Goal: Task Accomplishment & Management: Complete application form

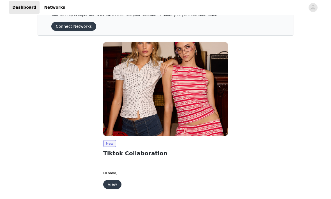
scroll to position [20, 0]
click at [116, 187] on button "View" at bounding box center [112, 184] width 18 height 9
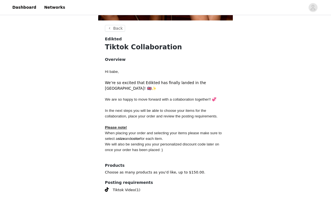
scroll to position [202, 0]
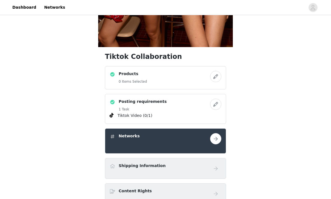
scroll to position [171, 0]
click at [216, 79] on button "button" at bounding box center [215, 76] width 11 height 11
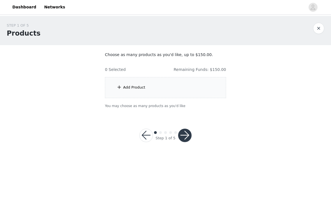
click at [133, 89] on div "Add Product" at bounding box center [134, 88] width 22 height 6
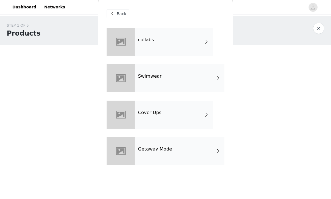
click at [153, 38] on div "collabs" at bounding box center [174, 42] width 78 height 28
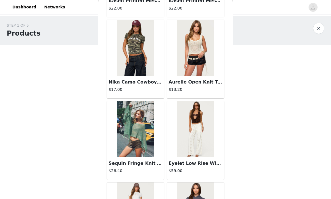
scroll to position [251, 0]
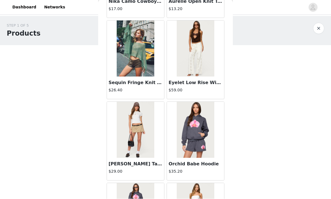
click at [190, 67] on img at bounding box center [195, 49] width 37 height 56
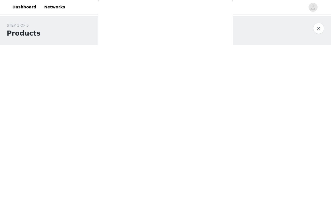
scroll to position [0, 0]
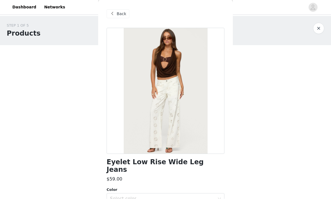
click at [115, 14] on span at bounding box center [112, 14] width 7 height 7
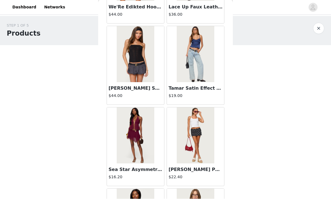
scroll to position [638, 0]
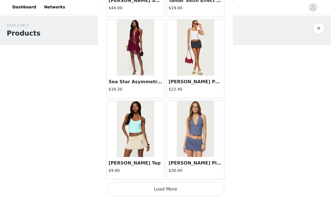
click at [175, 188] on button "Load More" at bounding box center [165, 189] width 118 height 13
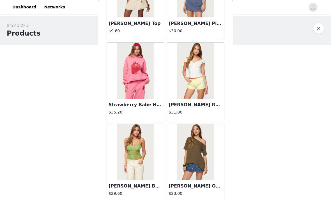
scroll to position [800, 0]
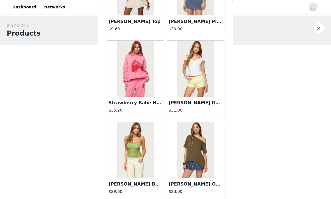
click at [149, 151] on img at bounding box center [135, 150] width 37 height 56
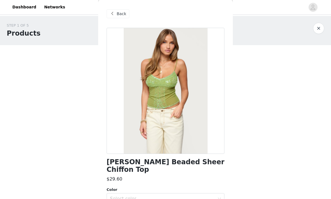
scroll to position [36, 0]
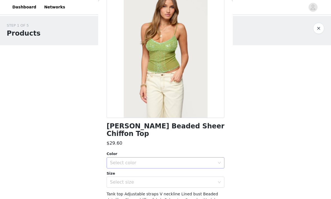
click at [153, 160] on div "Select color" at bounding box center [162, 163] width 105 height 6
click at [144, 170] on li "GREEN" at bounding box center [165, 167] width 118 height 9
click at [136, 180] on div "Select size" at bounding box center [162, 183] width 105 height 6
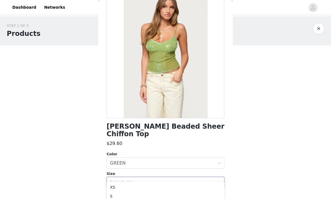
scroll to position [59, 0]
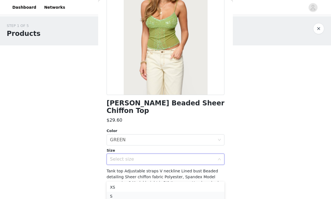
click at [113, 197] on li "S" at bounding box center [165, 196] width 118 height 9
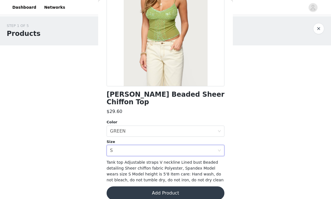
scroll to position [68, 0]
click at [162, 187] on button "Add Product" at bounding box center [165, 193] width 118 height 13
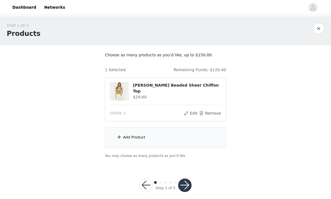
click at [154, 139] on div "Add Product" at bounding box center [165, 137] width 121 height 21
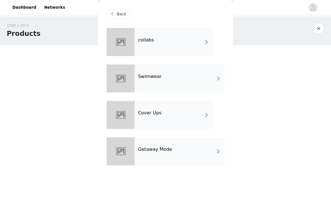
click at [139, 48] on div "collabs" at bounding box center [174, 42] width 78 height 28
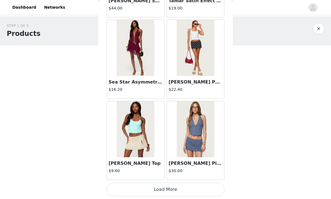
scroll to position [659, 0]
click at [179, 192] on button "Load More" at bounding box center [165, 189] width 118 height 13
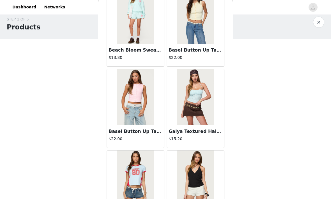
scroll to position [1411, 0]
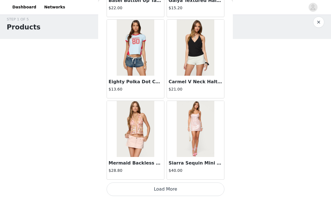
click at [203, 189] on button "Load More" at bounding box center [165, 189] width 118 height 13
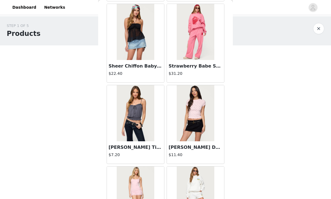
scroll to position [1865, 0]
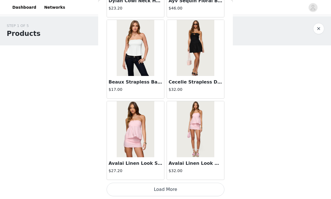
click at [181, 188] on button "Load More" at bounding box center [165, 189] width 118 height 13
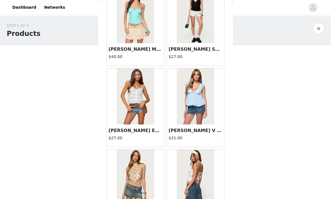
scroll to position [2434, 0]
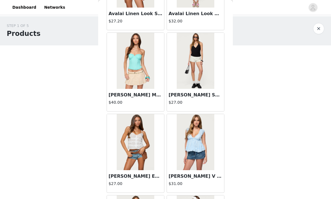
click at [137, 69] on img at bounding box center [135, 61] width 37 height 56
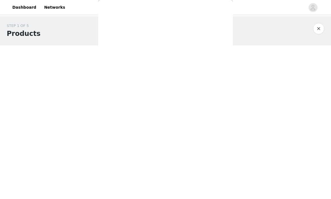
scroll to position [0, 0]
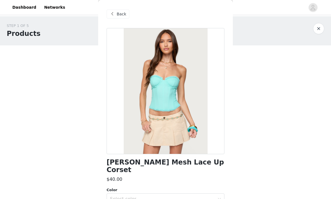
click at [115, 15] on span at bounding box center [112, 14] width 7 height 7
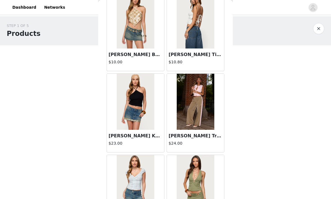
scroll to position [2637, 0]
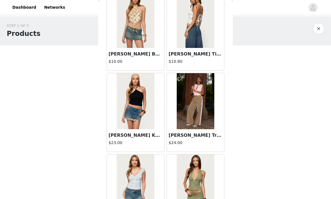
click at [195, 96] on img at bounding box center [195, 101] width 37 height 56
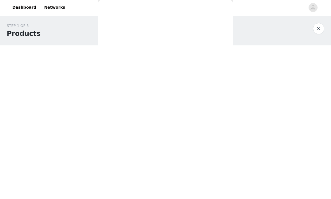
scroll to position [0, 0]
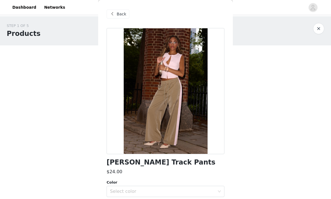
click at [117, 13] on span "Back" at bounding box center [122, 14] width 10 height 6
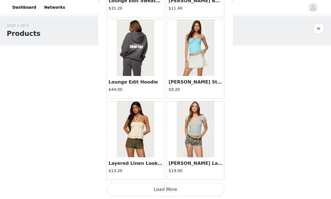
scroll to position [3097, 0]
click at [178, 189] on button "Load More" at bounding box center [165, 189] width 118 height 13
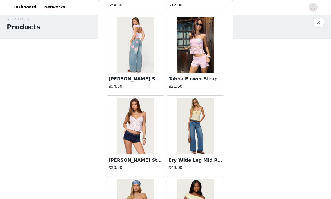
scroll to position [3506, 0]
click at [142, 130] on img at bounding box center [135, 126] width 37 height 56
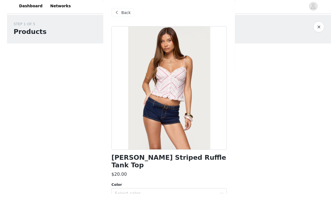
scroll to position [1, 0]
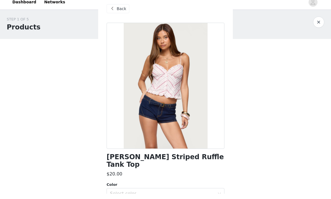
click at [119, 18] on div "Back" at bounding box center [165, 14] width 118 height 28
click at [116, 15] on div "Back" at bounding box center [165, 14] width 118 height 28
click at [114, 13] on div "Back" at bounding box center [165, 14] width 118 height 28
click at [120, 15] on div "Back" at bounding box center [165, 14] width 118 height 28
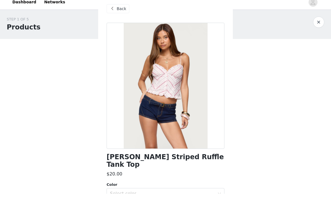
click at [166, 29] on div at bounding box center [165, 91] width 118 height 126
click at [119, 15] on div "Back" at bounding box center [165, 14] width 118 height 28
click at [118, 13] on div "Back" at bounding box center [117, 14] width 23 height 9
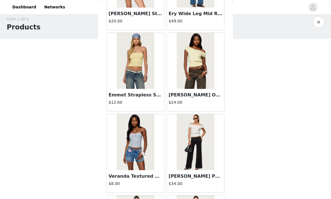
scroll to position [3607, 0]
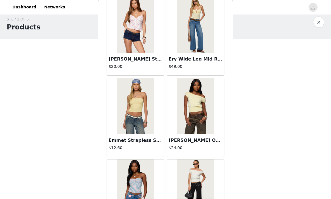
click at [195, 105] on img at bounding box center [195, 106] width 37 height 56
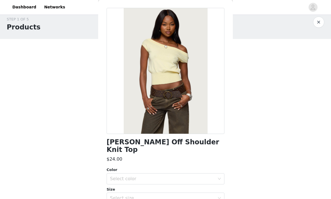
scroll to position [47, 0]
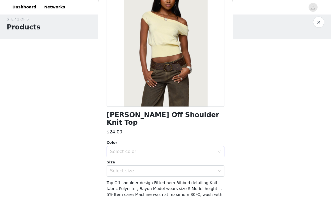
click at [154, 149] on div "Select color" at bounding box center [162, 152] width 105 height 6
click at [130, 161] on ul "YELLOW" at bounding box center [165, 156] width 118 height 11
click at [123, 158] on li "YELLOW" at bounding box center [165, 156] width 118 height 9
click at [123, 168] on div "Select size" at bounding box center [162, 171] width 105 height 6
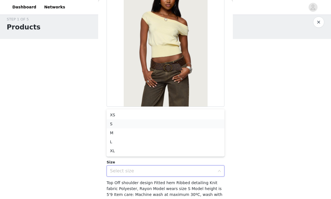
click at [111, 128] on li "S" at bounding box center [165, 124] width 118 height 9
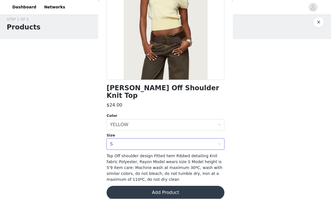
scroll to position [73, 0]
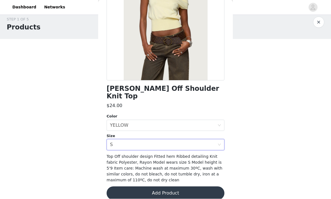
click at [171, 188] on button "Add Product" at bounding box center [165, 193] width 118 height 13
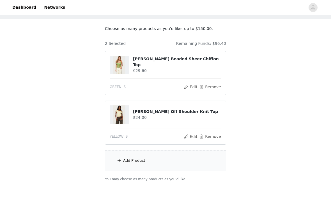
scroll to position [31, 0]
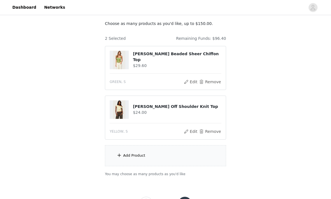
click at [156, 156] on div "Add Product" at bounding box center [165, 155] width 121 height 21
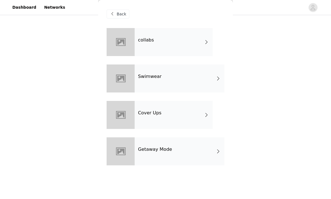
click at [138, 36] on div "collabs" at bounding box center [174, 42] width 78 height 28
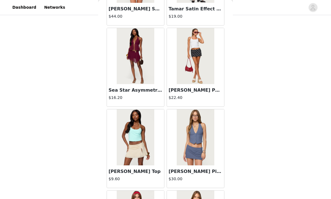
scroll to position [648, 0]
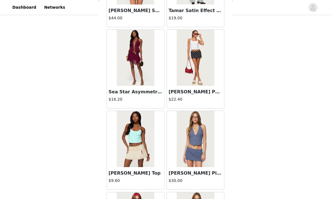
click at [187, 73] on img at bounding box center [195, 58] width 37 height 56
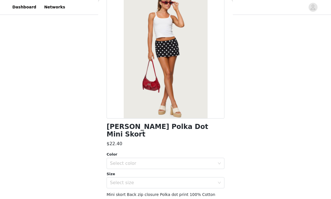
scroll to position [36, 0]
click at [183, 161] on div "Select color" at bounding box center [162, 164] width 105 height 6
click at [173, 169] on li "BLACK AND WHITE" at bounding box center [165, 167] width 118 height 9
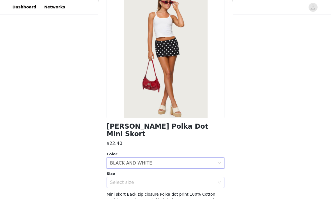
click at [175, 179] on div "Select size" at bounding box center [163, 182] width 107 height 11
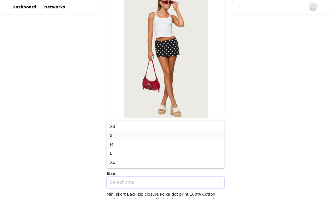
click at [141, 138] on li "S" at bounding box center [165, 135] width 118 height 9
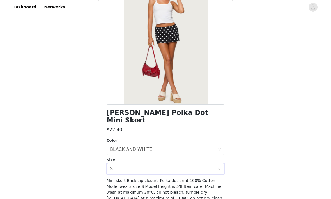
scroll to position [49, 0]
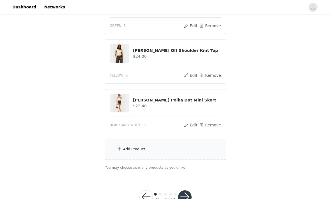
click at [130, 152] on div "Add Product" at bounding box center [165, 149] width 121 height 21
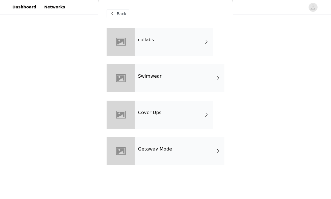
click at [119, 42] on div at bounding box center [120, 42] width 28 height 28
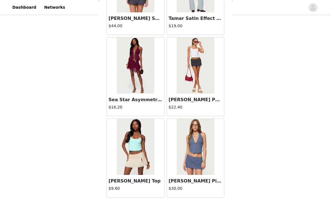
scroll to position [640, 0]
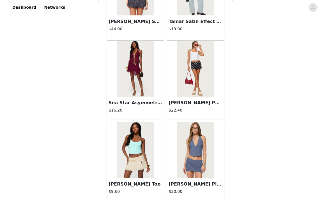
scroll to position [71, 0]
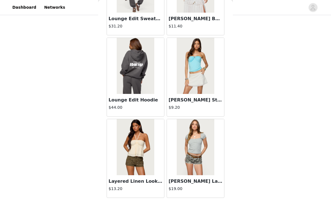
scroll to position [3078, 0]
click at [200, 199] on div "[PERSON_NAME] Lace Trim T Shirt $19.00" at bounding box center [195, 158] width 60 height 81
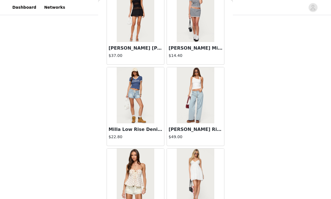
scroll to position [3860, 0]
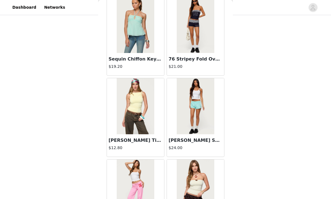
scroll to position [4341, 0]
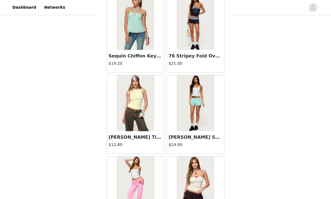
click at [193, 101] on img at bounding box center [195, 103] width 37 height 56
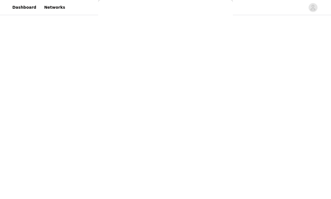
scroll to position [0, 0]
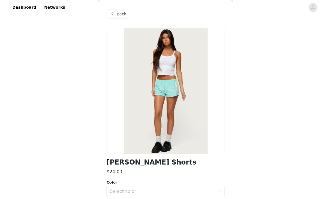
click at [151, 186] on div "Select color" at bounding box center [163, 191] width 107 height 11
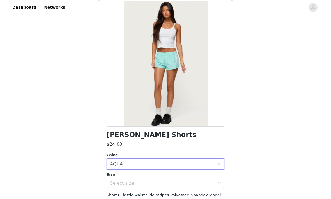
click at [128, 178] on div "Select size" at bounding box center [163, 183] width 107 height 11
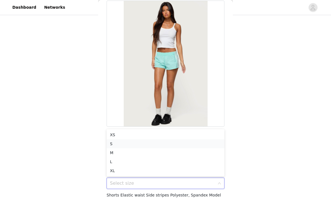
click at [115, 146] on li "S" at bounding box center [165, 143] width 118 height 9
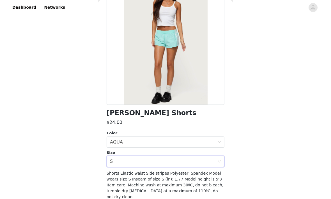
scroll to position [49, 0]
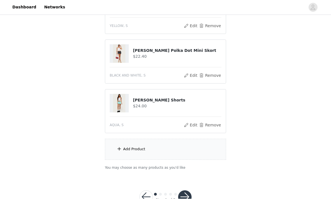
click at [152, 150] on div "Add Product" at bounding box center [165, 149] width 121 height 21
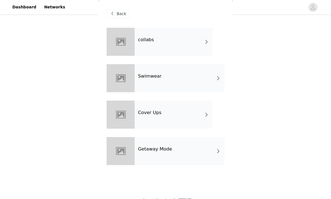
scroll to position [136, 0]
click at [146, 41] on h4 "collabs" at bounding box center [146, 40] width 16 height 5
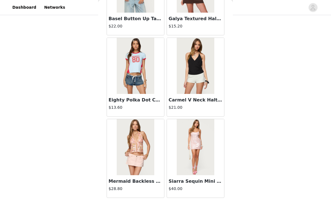
scroll to position [1453, 0]
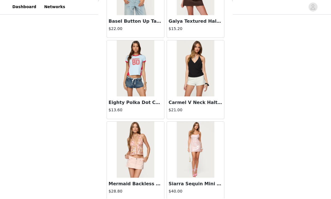
scroll to position [142, 0]
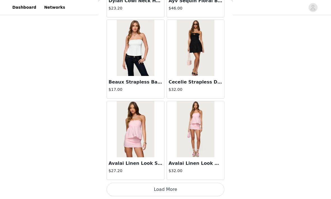
click at [199, 188] on button "Load More" at bounding box center [165, 189] width 118 height 13
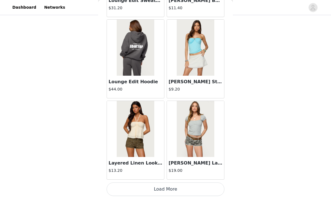
scroll to position [120, 0]
click at [197, 189] on button "Load More" at bounding box center [165, 189] width 118 height 13
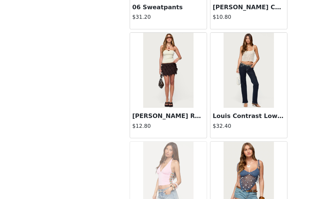
click at [198, 71] on img at bounding box center [195, 89] width 37 height 56
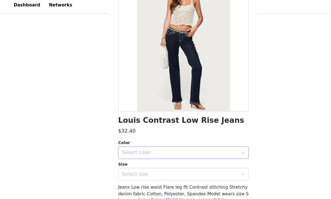
click at [142, 138] on div "Select color" at bounding box center [162, 141] width 105 height 6
click at [133, 154] on li "DARK BLUE" at bounding box center [165, 152] width 118 height 9
click at [127, 157] on div "Select size" at bounding box center [162, 160] width 105 height 6
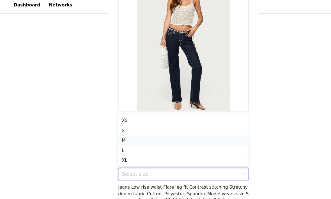
click at [115, 127] on li "M" at bounding box center [165, 129] width 118 height 9
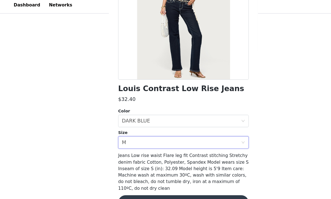
click at [175, 183] on button "Add Product" at bounding box center [165, 185] width 118 height 13
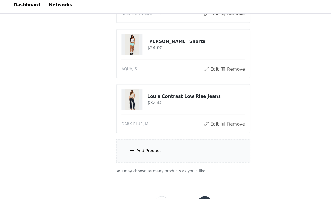
click at [143, 139] on div "Add Product" at bounding box center [165, 138] width 121 height 21
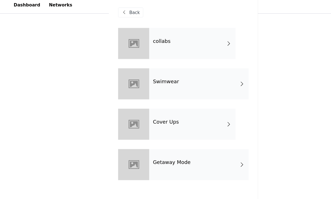
click at [139, 40] on h4 "collabs" at bounding box center [146, 40] width 16 height 5
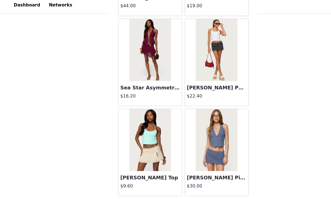
scroll to position [205, 0]
click at [135, 186] on button "Load More" at bounding box center [165, 189] width 118 height 13
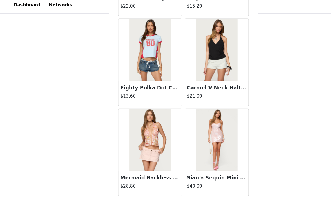
scroll to position [1471, 0]
click at [187, 185] on button "Load More" at bounding box center [165, 189] width 118 height 13
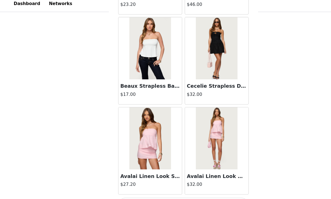
scroll to position [205, 0]
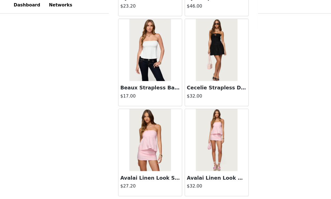
click at [209, 187] on button "Load More" at bounding box center [165, 189] width 118 height 13
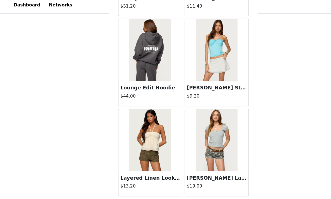
click at [202, 183] on button "Load More" at bounding box center [165, 189] width 118 height 13
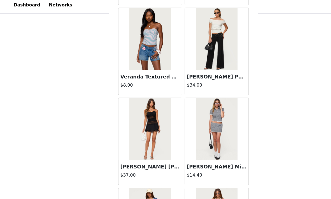
scroll to position [3763, 0]
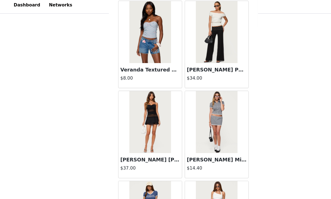
click at [137, 108] on img at bounding box center [135, 113] width 37 height 56
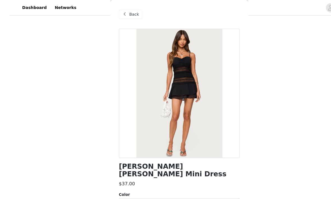
scroll to position [156, 0]
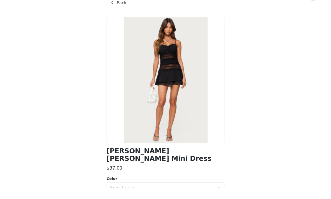
click at [122, 28] on div at bounding box center [165, 91] width 118 height 126
click at [117, 14] on div "Back" at bounding box center [165, 14] width 118 height 28
click at [117, 11] on div "Back" at bounding box center [165, 14] width 118 height 28
click at [119, 13] on div "Back" at bounding box center [165, 14] width 118 height 28
click at [119, 14] on div "Back" at bounding box center [165, 14] width 118 height 28
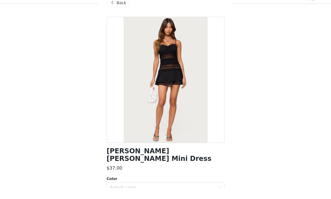
click at [119, 14] on div "Back" at bounding box center [165, 14] width 118 height 28
click at [122, 28] on div at bounding box center [165, 91] width 118 height 126
click at [111, 16] on div "Back" at bounding box center [165, 14] width 118 height 28
click at [117, 10] on div "Back" at bounding box center [117, 14] width 23 height 9
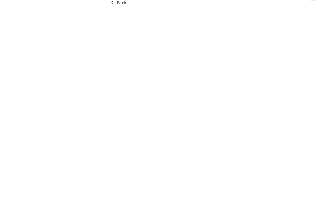
scroll to position [167, 0]
click at [120, 11] on span "Back" at bounding box center [122, 14] width 10 height 6
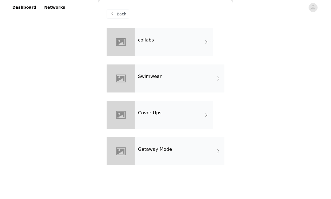
click at [152, 45] on div "collabs" at bounding box center [174, 42] width 78 height 28
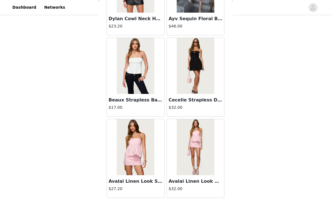
scroll to position [2265, 0]
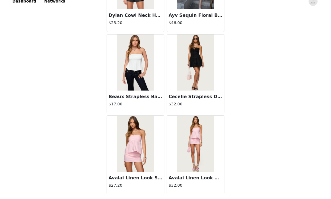
scroll to position [152, 0]
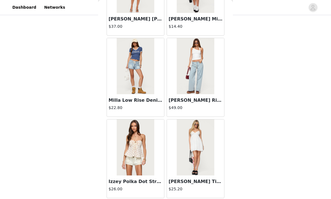
scroll to position [177, 0]
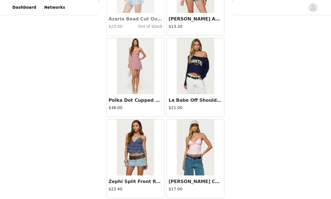
scroll to position [4703, 0]
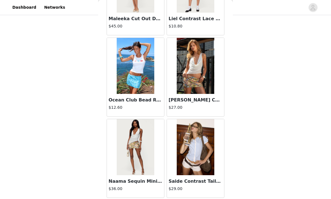
scroll to position [5516, 0]
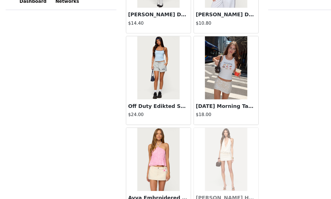
scroll to position [185, 0]
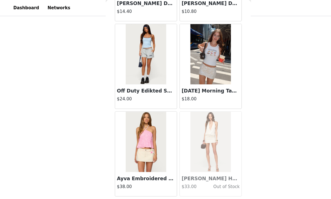
click at [189, 191] on button "Load More" at bounding box center [165, 191] width 118 height 13
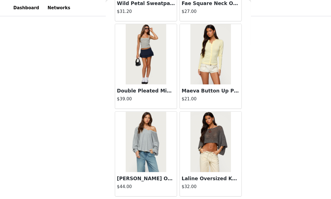
click at [201, 191] on button "Load More" at bounding box center [165, 191] width 118 height 13
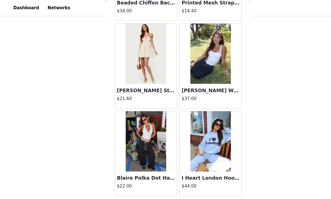
scroll to position [7970, 0]
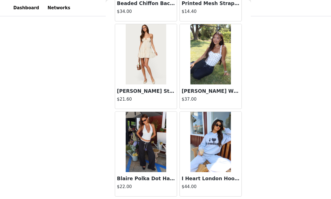
click at [192, 192] on button "Load More" at bounding box center [165, 191] width 118 height 13
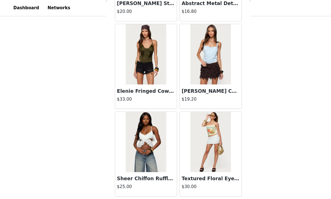
click at [202, 195] on button "Load More" at bounding box center [165, 191] width 118 height 13
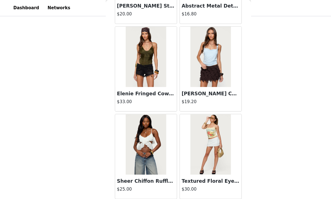
scroll to position [202, 0]
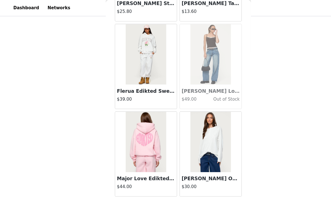
click at [206, 190] on button "Load More" at bounding box center [165, 191] width 118 height 13
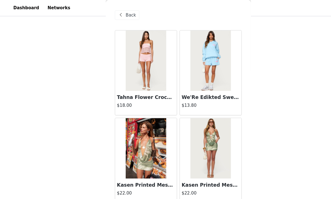
scroll to position [0, 0]
click at [115, 17] on div "Back" at bounding box center [117, 14] width 23 height 9
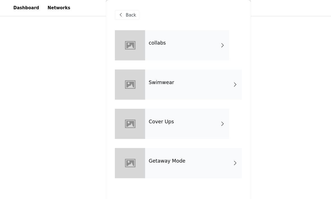
click at [150, 153] on div "Getaway Mode" at bounding box center [180, 151] width 90 height 28
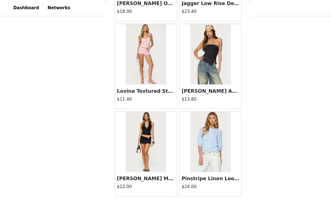
click at [175, 190] on button "Load More" at bounding box center [165, 191] width 118 height 13
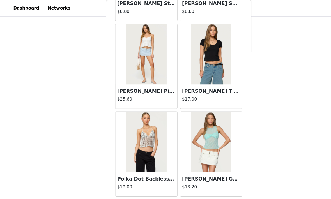
scroll to position [1469, 0]
click at [191, 187] on button "Load More" at bounding box center [165, 191] width 118 height 13
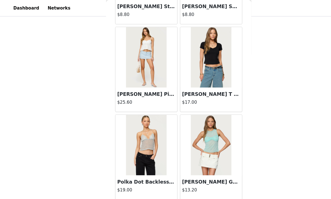
scroll to position [205, 0]
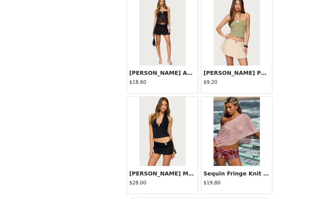
click at [186, 183] on button "Load More" at bounding box center [165, 189] width 118 height 13
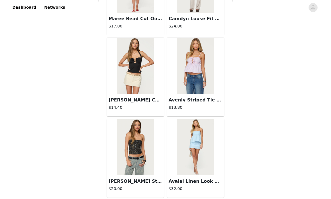
scroll to position [3078, 0]
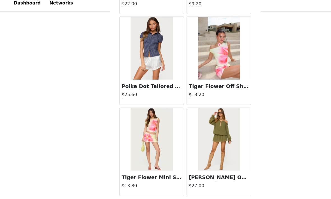
scroll to position [3909, 0]
click at [184, 184] on button "Load More" at bounding box center [165, 189] width 118 height 13
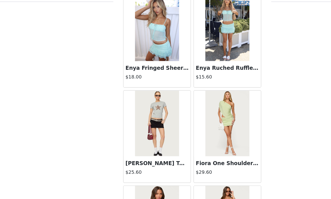
scroll to position [4086, 0]
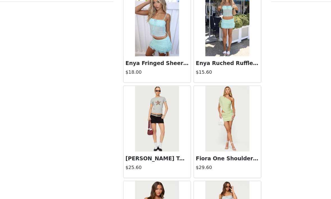
click at [138, 17] on img at bounding box center [135, 33] width 37 height 56
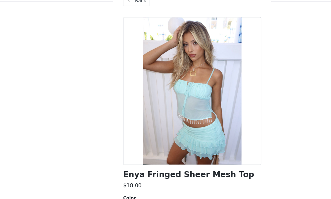
scroll to position [34, 0]
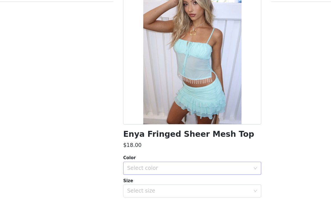
click at [150, 154] on div "Select color" at bounding box center [162, 157] width 105 height 6
click at [138, 163] on ul "TURQUOISE" at bounding box center [165, 168] width 118 height 11
click at [137, 164] on li "TURQUOISE" at bounding box center [165, 168] width 118 height 9
click at [136, 173] on div "Select size" at bounding box center [162, 176] width 105 height 6
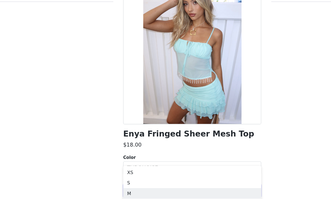
scroll to position [233, 0]
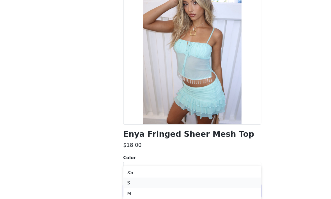
click at [123, 165] on li "S" at bounding box center [165, 169] width 118 height 9
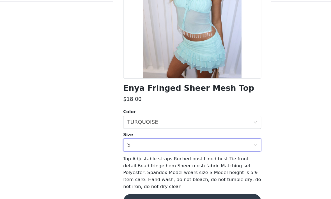
scroll to position [73, 0]
click at [142, 179] on button "Add Product" at bounding box center [165, 185] width 118 height 13
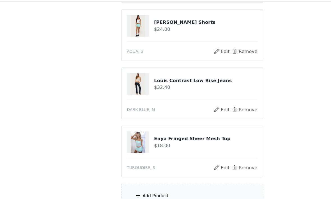
click at [147, 171] on div "Add Product" at bounding box center [165, 180] width 121 height 21
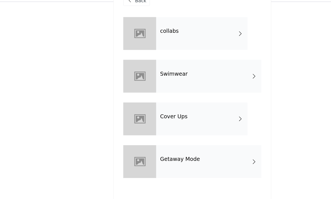
click at [158, 147] on h4 "Getaway Mode" at bounding box center [155, 149] width 34 height 5
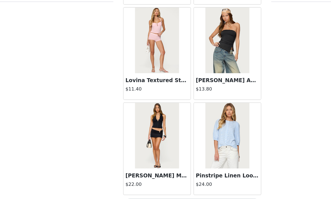
click at [176, 183] on button "Load More" at bounding box center [165, 189] width 118 height 13
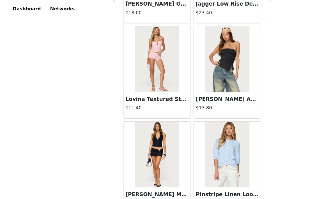
scroll to position [227, 0]
drag, startPoint x: 232, startPoint y: 125, endPoint x: 231, endPoint y: 152, distance: 26.9
click at [230, 140] on div "Back Romee Ruched Halter Top $17.60 Romee Asymmetric Ruffle Mini Skort $29.00 K…" at bounding box center [165, 99] width 135 height 199
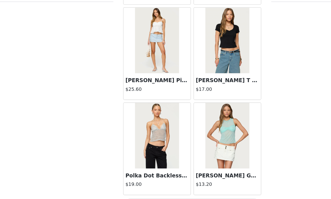
scroll to position [244, 0]
click at [208, 183] on button "Load More" at bounding box center [165, 189] width 118 height 13
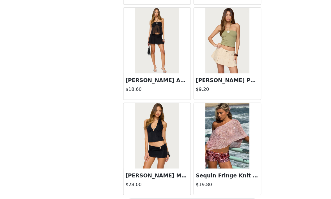
click at [210, 183] on button "Load More" at bounding box center [165, 189] width 118 height 13
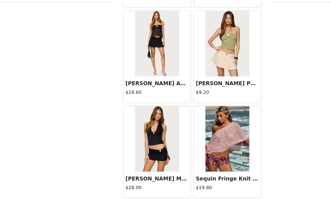
scroll to position [254, 0]
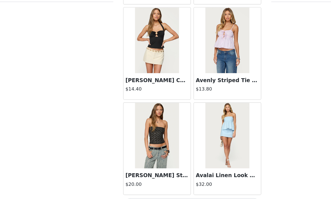
click at [136, 183] on button "Load More" at bounding box center [165, 189] width 118 height 13
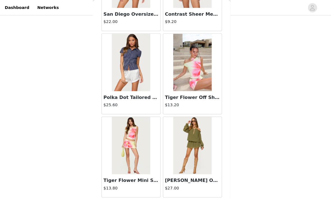
scroll to position [3896, 0]
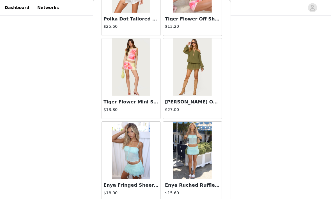
scroll to position [3991, 0]
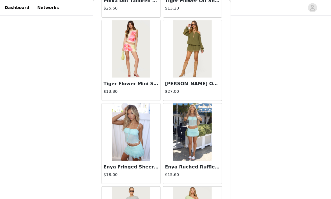
click at [196, 133] on img at bounding box center [195, 129] width 37 height 56
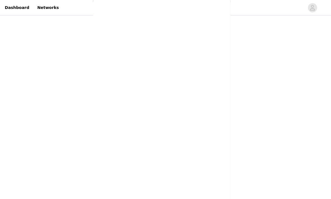
scroll to position [0, 0]
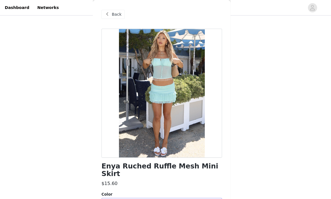
click at [141, 196] on div "Select color" at bounding box center [162, 199] width 105 height 6
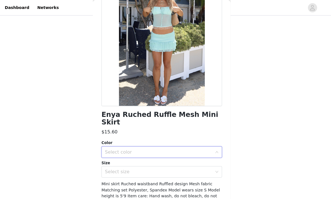
scroll to position [54, 0]
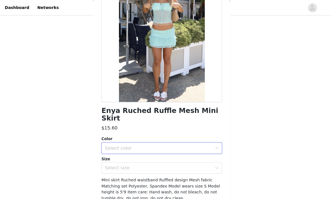
click at [126, 142] on div "Select color" at bounding box center [162, 145] width 105 height 6
click at [123, 142] on div "Select color" at bounding box center [162, 145] width 105 height 6
click at [128, 148] on li "TURQUOISE" at bounding box center [165, 149] width 118 height 9
click at [127, 161] on div "Select size" at bounding box center [162, 164] width 105 height 6
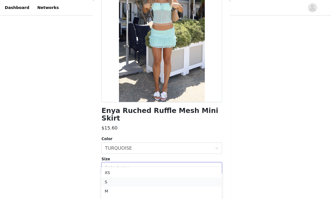
click at [124, 179] on li "S" at bounding box center [165, 177] width 118 height 9
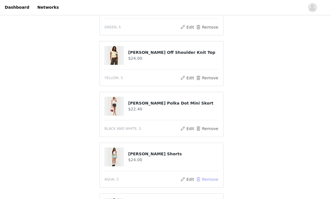
scroll to position [87, 0]
click at [202, 176] on button "Remove" at bounding box center [210, 175] width 22 height 7
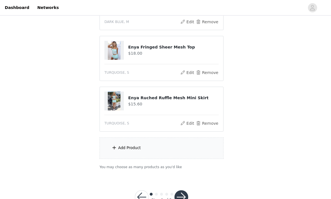
scroll to position [241, 0]
click at [161, 148] on div "Add Product" at bounding box center [165, 144] width 121 height 21
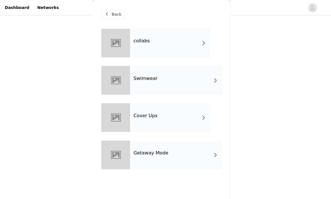
click at [117, 14] on span "Back" at bounding box center [122, 14] width 10 height 6
click at [117, 17] on span "Back" at bounding box center [122, 14] width 10 height 6
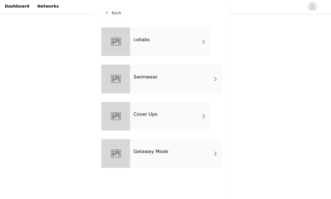
click at [108, 14] on div "Back" at bounding box center [117, 14] width 23 height 9
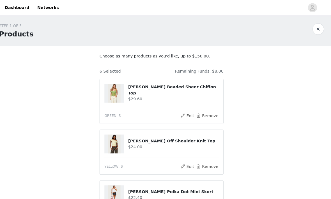
scroll to position [1, 0]
click at [114, 89] on img at bounding box center [119, 91] width 12 height 18
click at [145, 86] on h4 "[PERSON_NAME] Beaded Sheer Chiffon Top" at bounding box center [177, 88] width 88 height 12
click at [157, 98] on div "[PERSON_NAME] Beaded Sheer Chiffon Top $29.60" at bounding box center [166, 91] width 112 height 18
click at [129, 97] on div "[PERSON_NAME] Beaded Sheer Chiffon Top $29.60" at bounding box center [166, 91] width 112 height 18
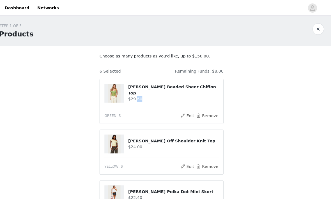
click at [129, 97] on div "[PERSON_NAME] Beaded Sheer Chiffon Top $29.60" at bounding box center [166, 91] width 112 height 18
click at [119, 96] on div at bounding box center [119, 91] width 19 height 18
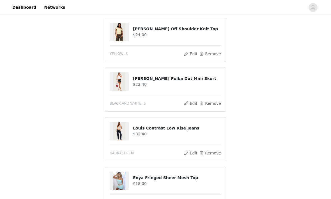
scroll to position [0, 0]
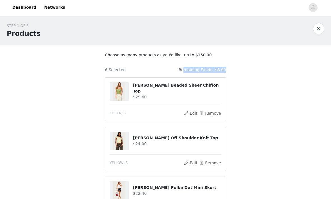
drag, startPoint x: 187, startPoint y: 68, endPoint x: 235, endPoint y: 67, distance: 48.5
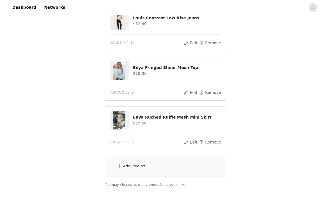
scroll to position [236, 0]
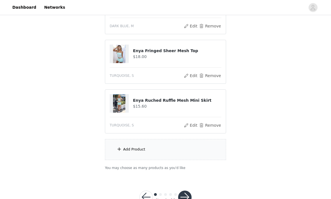
click at [183, 199] on button "button" at bounding box center [184, 197] width 13 height 13
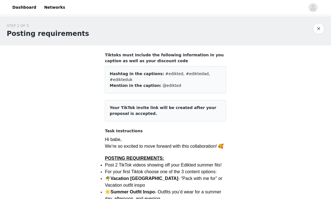
click at [318, 31] on button "button" at bounding box center [318, 28] width 11 height 11
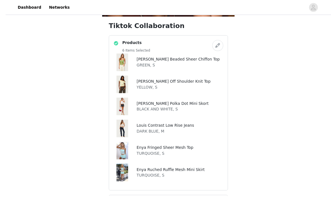
scroll to position [222, 0]
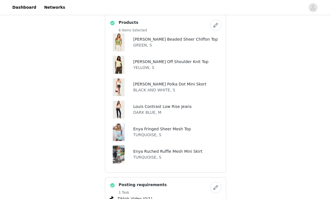
click at [217, 26] on button "button" at bounding box center [215, 25] width 11 height 11
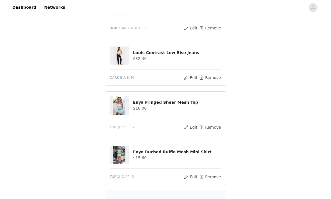
scroll to position [236, 0]
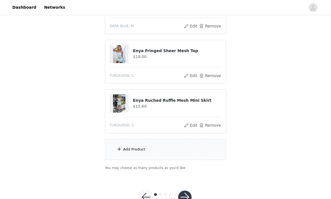
click at [140, 149] on div "Add Product" at bounding box center [134, 150] width 22 height 6
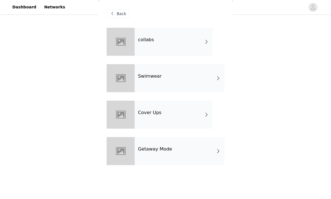
click at [128, 35] on div at bounding box center [120, 42] width 28 height 28
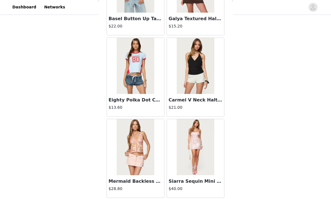
scroll to position [1453, 0]
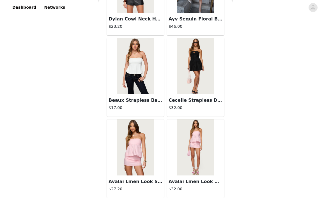
scroll to position [2265, 0]
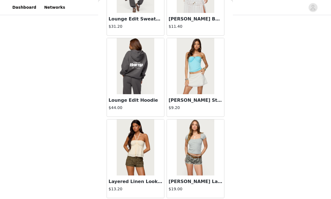
scroll to position [3078, 0]
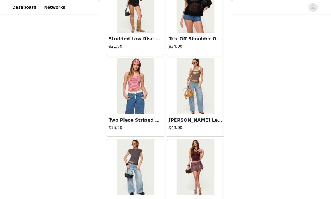
scroll to position [3387, 0]
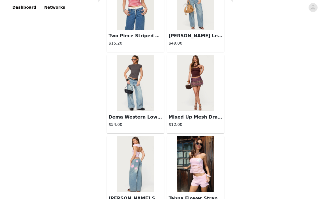
click at [134, 76] on img at bounding box center [135, 83] width 37 height 56
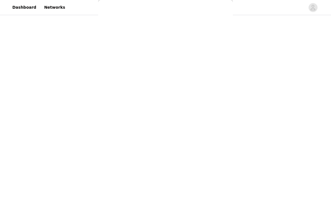
scroll to position [0, 0]
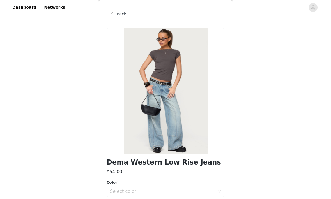
click at [119, 16] on span "Back" at bounding box center [122, 14] width 10 height 6
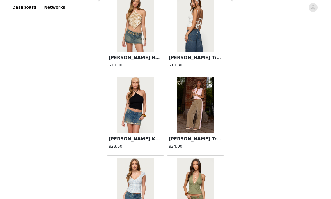
scroll to position [2667, 0]
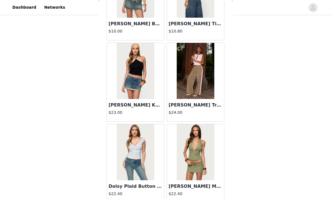
click at [128, 87] on img at bounding box center [135, 71] width 37 height 56
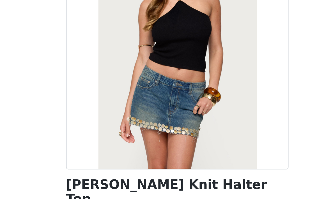
scroll to position [109, 0]
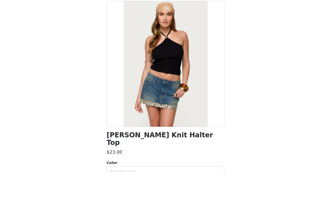
click at [114, 28] on div at bounding box center [165, 91] width 118 height 126
click at [119, 28] on div at bounding box center [165, 91] width 118 height 126
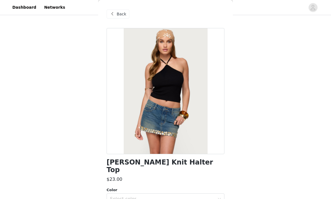
scroll to position [130, 0]
click at [123, 10] on div "Back" at bounding box center [117, 14] width 23 height 9
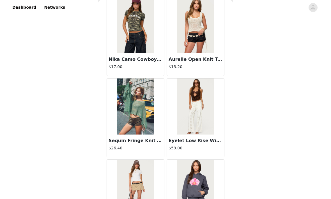
scroll to position [258, 0]
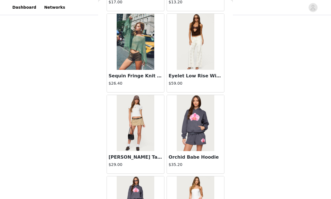
click at [195, 35] on img at bounding box center [195, 42] width 37 height 56
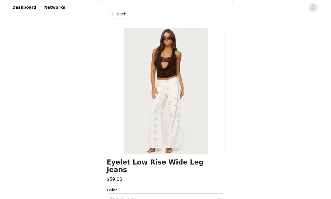
scroll to position [0, 0]
click at [117, 13] on span "Back" at bounding box center [122, 14] width 10 height 6
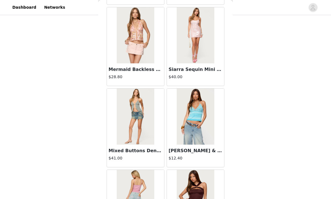
scroll to position [1576, 0]
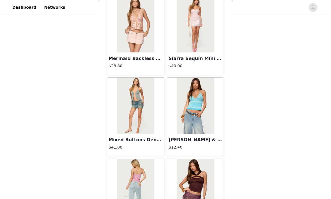
click at [126, 103] on img at bounding box center [135, 106] width 37 height 56
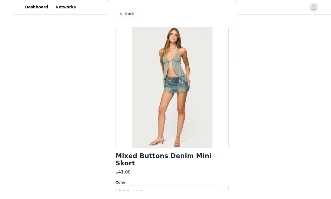
scroll to position [107, 0]
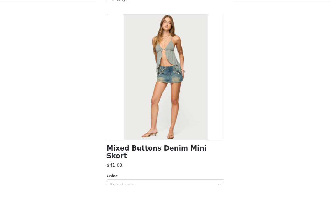
click at [114, 14] on div "Back" at bounding box center [165, 14] width 118 height 28
click at [109, 7] on div "Back" at bounding box center [165, 14] width 118 height 28
click at [117, 28] on div at bounding box center [165, 91] width 118 height 126
click at [119, 28] on div at bounding box center [165, 91] width 118 height 126
click at [120, 28] on div at bounding box center [165, 91] width 118 height 126
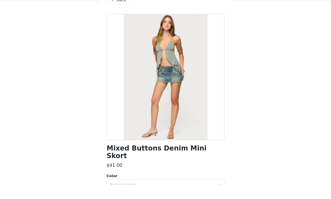
click at [122, 9] on div "Back" at bounding box center [165, 14] width 118 height 28
click at [119, 28] on div at bounding box center [165, 91] width 118 height 126
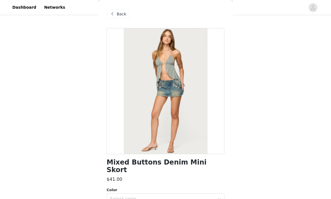
scroll to position [90, 0]
click at [113, 12] on span at bounding box center [112, 14] width 7 height 7
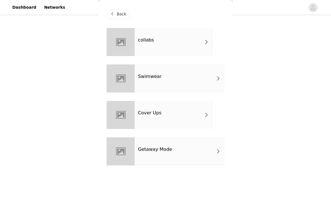
click at [125, 51] on div at bounding box center [120, 42] width 28 height 28
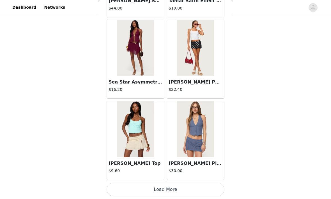
scroll to position [659, 0]
click at [162, 189] on button "Load More" at bounding box center [165, 189] width 118 height 13
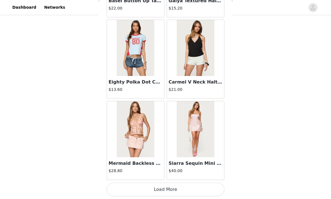
scroll to position [1471, 0]
click at [153, 186] on button "Load More" at bounding box center [165, 189] width 118 height 13
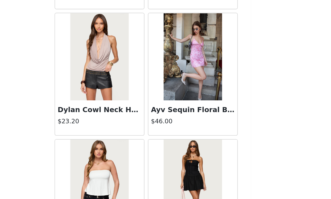
scroll to position [2129, 0]
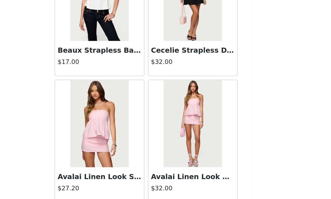
click at [106, 183] on button "Load More" at bounding box center [165, 189] width 118 height 13
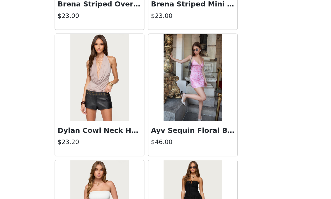
scroll to position [2125, 0]
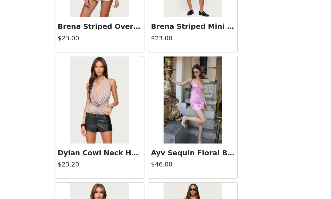
click at [117, 98] on img at bounding box center [135, 126] width 37 height 56
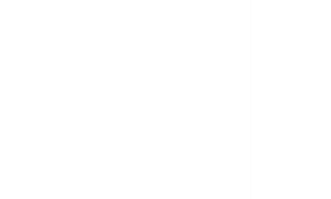
scroll to position [0, 0]
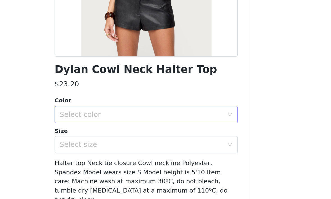
click at [110, 120] on div "Select color" at bounding box center [162, 123] width 105 height 6
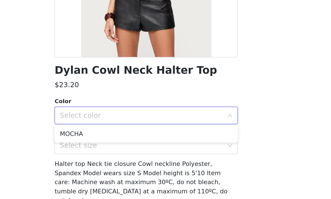
click at [110, 119] on div "Select color" at bounding box center [163, 124] width 107 height 11
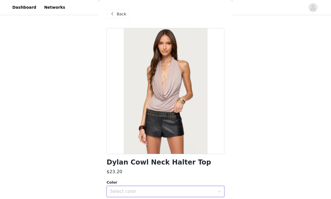
scroll to position [103, 0]
click at [117, 13] on span "Back" at bounding box center [122, 14] width 10 height 6
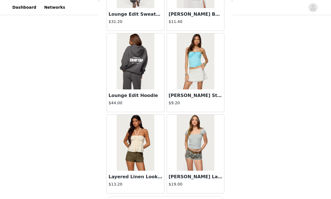
scroll to position [99, 0]
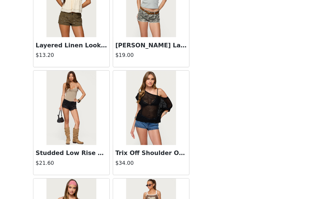
scroll to position [3205, 0]
click at [117, 99] on img at bounding box center [135, 102] width 37 height 56
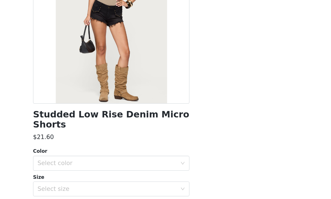
scroll to position [55, 0]
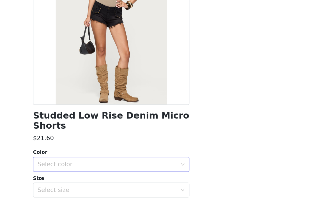
click at [110, 142] on div "Select color" at bounding box center [162, 145] width 105 height 6
click at [106, 145] on li "BLACK" at bounding box center [165, 149] width 118 height 9
click at [110, 161] on div "Select size" at bounding box center [162, 164] width 105 height 6
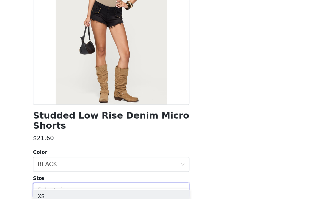
click at [106, 173] on li "S" at bounding box center [165, 177] width 118 height 9
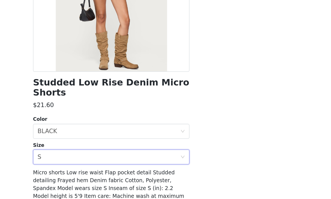
scroll to position [79, 0]
click at [106, 187] on button "Add Product" at bounding box center [165, 193] width 118 height 13
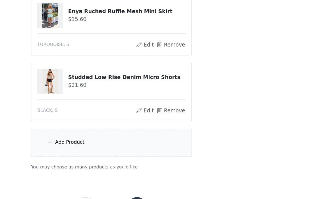
scroll to position [304, 0]
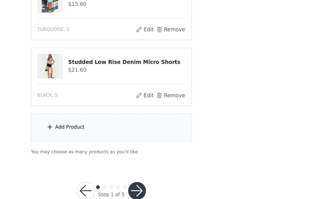
click at [123, 128] on div "Add Product" at bounding box center [134, 131] width 22 height 6
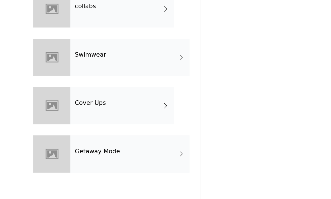
click at [106, 28] on div at bounding box center [120, 42] width 28 height 28
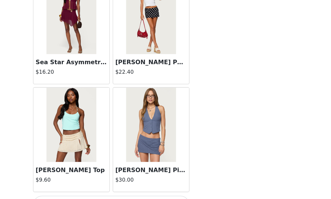
click at [106, 183] on button "Load More" at bounding box center [165, 189] width 118 height 13
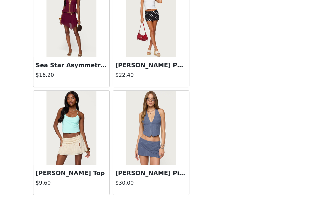
scroll to position [656, 0]
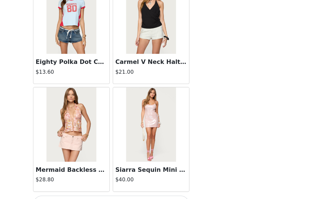
click at [106, 183] on button "Load More" at bounding box center [165, 189] width 118 height 13
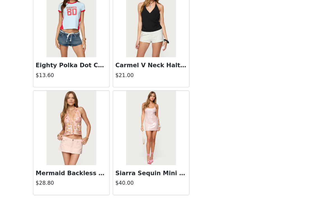
scroll to position [1469, 0]
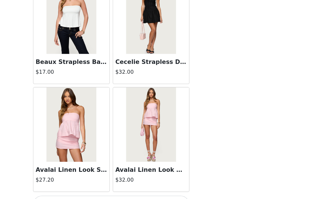
click at [106, 183] on button "Load More" at bounding box center [165, 189] width 118 height 13
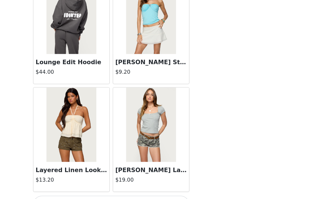
scroll to position [3097, 0]
click at [106, 183] on button "Load More" at bounding box center [165, 189] width 118 height 13
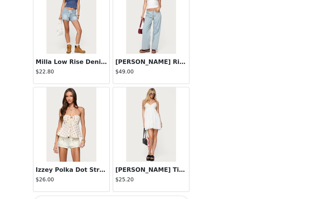
scroll to position [3909, 0]
click at [106, 183] on button "Load More" at bounding box center [165, 189] width 118 height 13
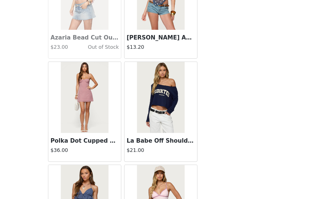
scroll to position [4671, 0]
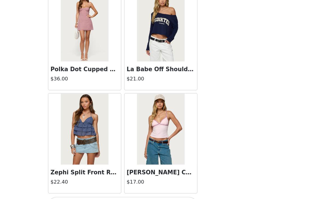
click at [106, 183] on button "Load More" at bounding box center [165, 189] width 118 height 13
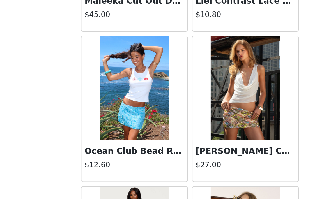
scroll to position [264, 0]
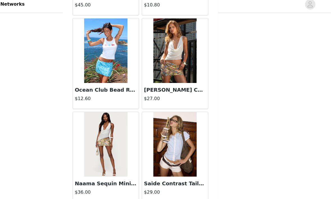
click at [106, 186] on button "Load More" at bounding box center [165, 189] width 118 height 13
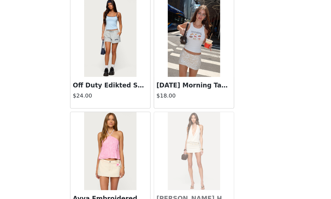
scroll to position [6326, 0]
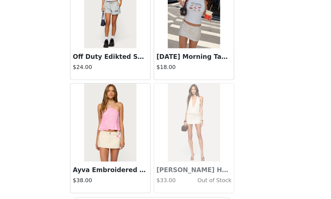
click at [106, 183] on button "Load More" at bounding box center [165, 189] width 118 height 13
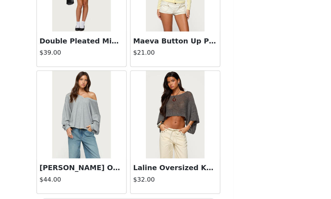
scroll to position [7157, 0]
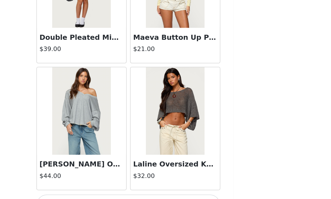
click at [106, 183] on button "Load More" at bounding box center [165, 189] width 118 height 13
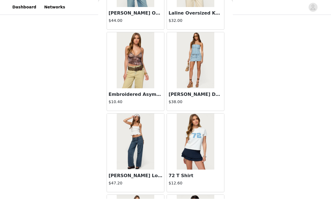
scroll to position [289, 0]
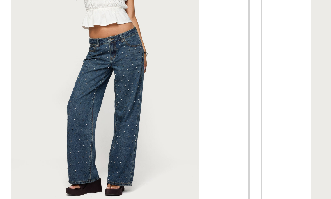
click at [117, 114] on img at bounding box center [135, 142] width 37 height 56
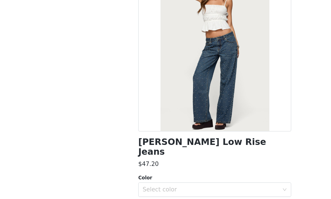
scroll to position [30, 0]
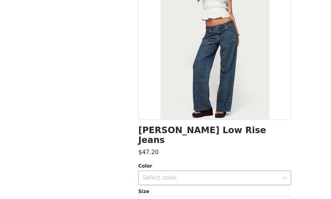
click at [200, 166] on div "Select color" at bounding box center [162, 169] width 105 height 6
click at [182, 169] on li "BLUE WASHED" at bounding box center [165, 173] width 118 height 9
click at [178, 185] on div "Select size" at bounding box center [162, 188] width 105 height 6
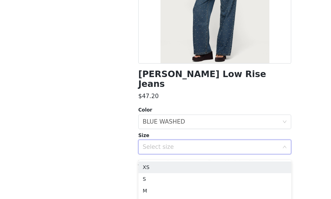
scroll to position [339, 0]
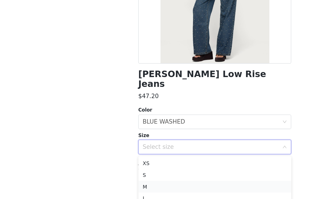
click at [145, 171] on li "M" at bounding box center [165, 175] width 118 height 9
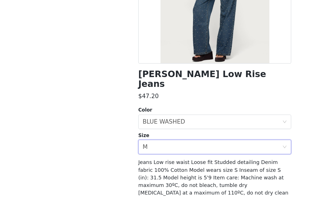
scroll to position [304, 0]
click at [184, 187] on button "Add Product" at bounding box center [165, 193] width 118 height 13
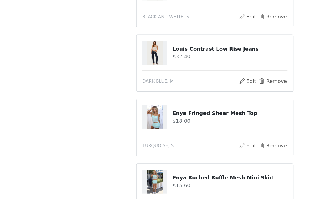
scroll to position [168, 0]
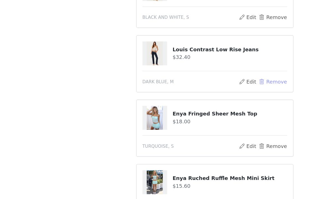
click at [211, 91] on button "Remove" at bounding box center [210, 94] width 22 height 7
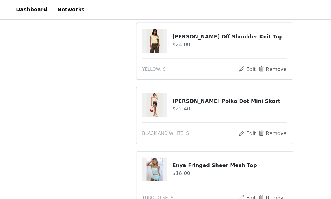
scroll to position [109, 0]
click at [205, 104] on button "Remove" at bounding box center [210, 103] width 22 height 7
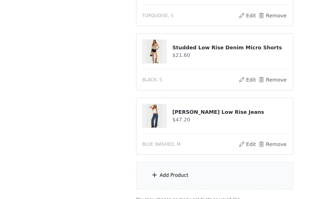
scroll to position [254, 0]
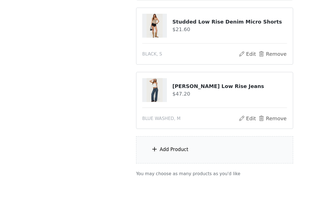
click at [189, 172] on button "button" at bounding box center [184, 178] width 13 height 13
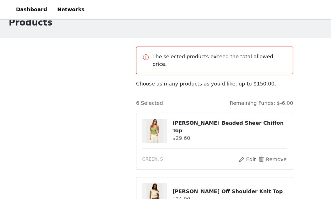
scroll to position [0, 0]
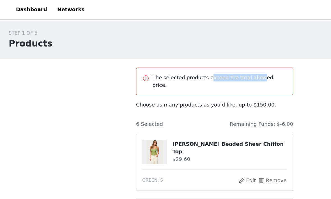
drag, startPoint x: 162, startPoint y: 62, endPoint x: 198, endPoint y: 62, distance: 36.4
click at [198, 62] on p "The selected products exceed the total allowed price." at bounding box center [169, 63] width 104 height 12
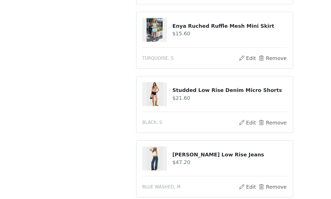
scroll to position [229, 0]
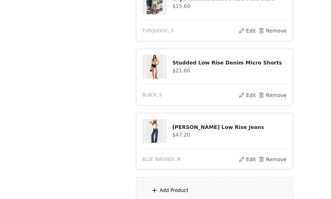
click at [127, 168] on div "Add Product" at bounding box center [165, 178] width 121 height 21
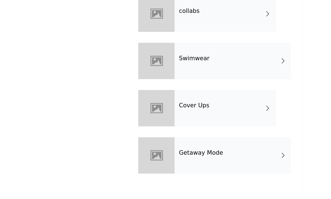
scroll to position [233, 0]
click at [122, 28] on div at bounding box center [120, 42] width 28 height 28
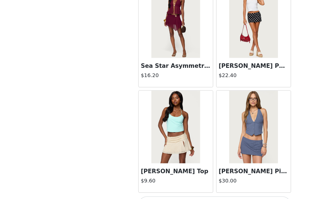
click at [172, 183] on button "Load More" at bounding box center [165, 189] width 118 height 13
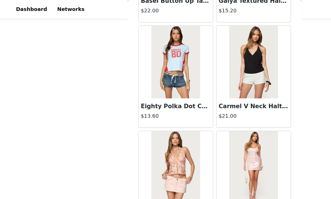
scroll to position [275, 0]
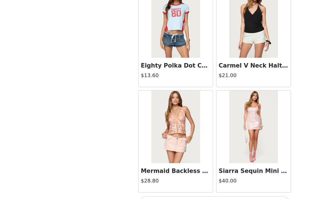
click at [205, 183] on button "Load More" at bounding box center [165, 189] width 118 height 13
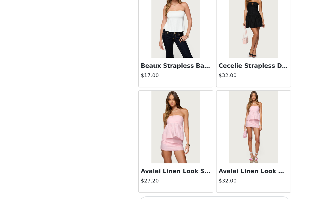
click at [199, 183] on button "Load More" at bounding box center [165, 189] width 118 height 13
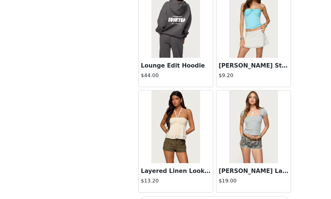
click at [206, 183] on button "Load More" at bounding box center [165, 189] width 118 height 13
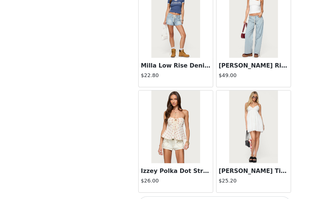
click at [205, 183] on button "Load More" at bounding box center [165, 189] width 118 height 13
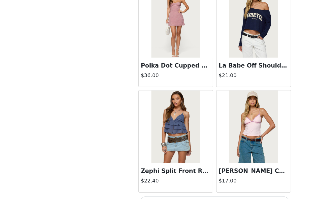
click at [180, 183] on button "Load More" at bounding box center [165, 189] width 118 height 13
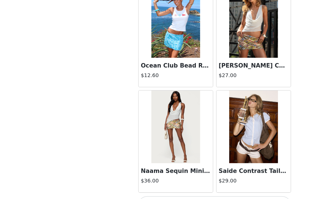
click at [180, 183] on button "Load More" at bounding box center [165, 189] width 118 height 13
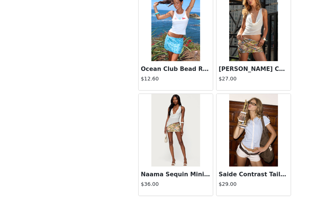
scroll to position [5532, 0]
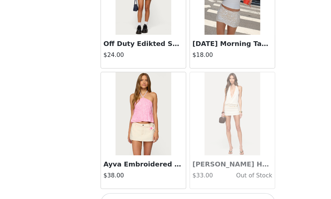
click at [138, 183] on button "Load More" at bounding box center [165, 189] width 118 height 13
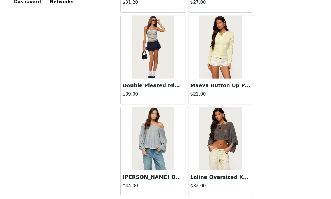
scroll to position [7160, 0]
click at [195, 183] on button "Load More" at bounding box center [165, 189] width 118 height 13
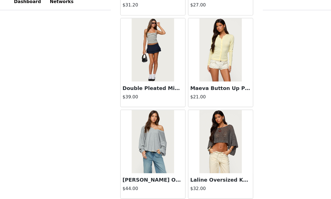
scroll to position [7157, 0]
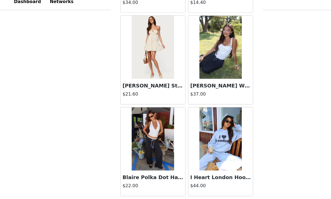
click at [193, 189] on button "Load More" at bounding box center [165, 189] width 118 height 13
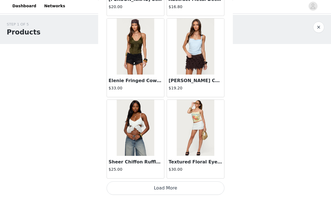
scroll to position [8785, 0]
click at [189, 189] on button "Load More" at bounding box center [165, 189] width 118 height 13
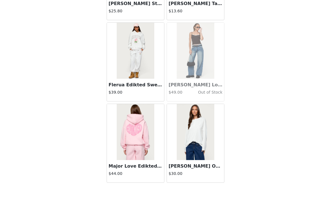
scroll to position [9579, 0]
click at [209, 199] on div "STEP 1 OF 5 Products The selected products exceed the total allowed price. Choo…" at bounding box center [165, 6] width 331 height 463
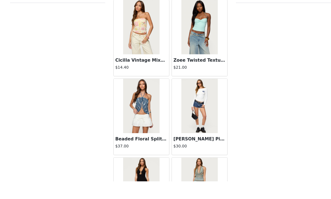
scroll to position [256, 0]
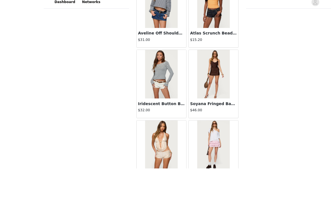
scroll to position [239, 0]
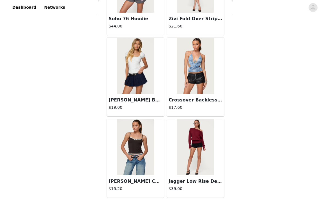
scroll to position [12830, 0]
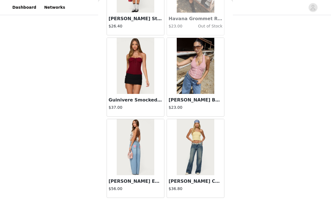
scroll to position [13643, 0]
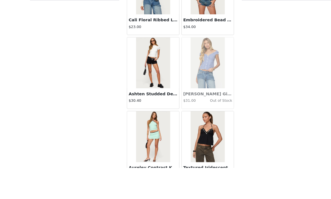
scroll to position [256, 0]
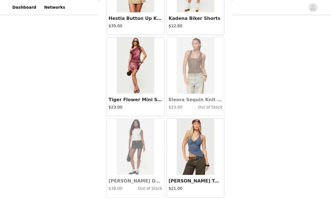
scroll to position [15268, 0]
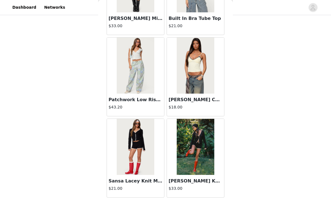
scroll to position [16081, 0]
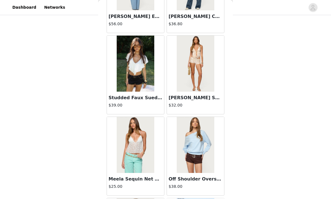
scroll to position [13803, 0]
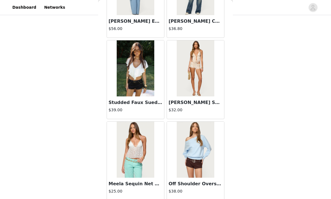
click at [141, 66] on img at bounding box center [135, 68] width 37 height 56
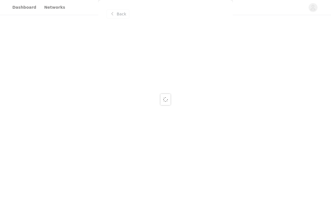
scroll to position [0, 0]
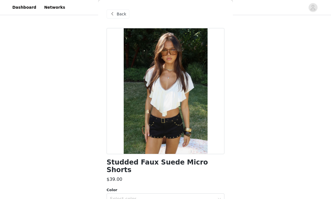
click at [121, 17] on div "Back" at bounding box center [117, 14] width 23 height 9
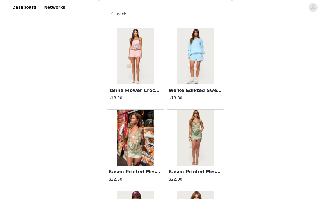
click at [120, 14] on span "Back" at bounding box center [122, 14] width 10 height 6
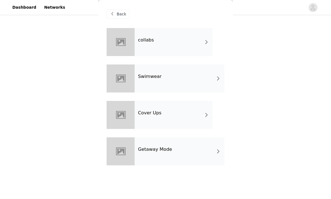
click at [159, 159] on div "Getaway Mode" at bounding box center [180, 151] width 90 height 28
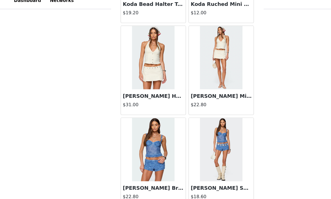
scroll to position [160, 0]
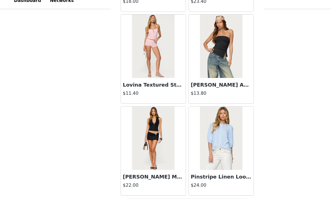
click at [194, 183] on button "Load More" at bounding box center [165, 189] width 118 height 13
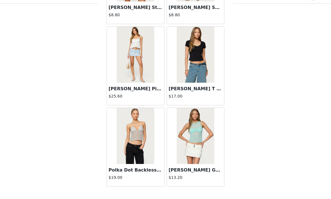
scroll to position [1453, 0]
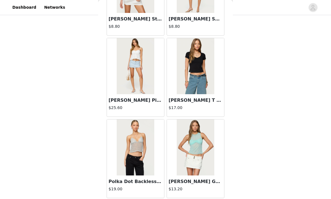
scroll to position [256, 0]
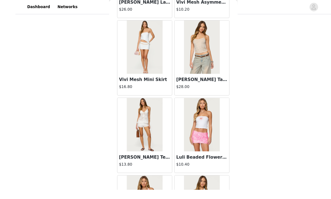
scroll to position [183, 0]
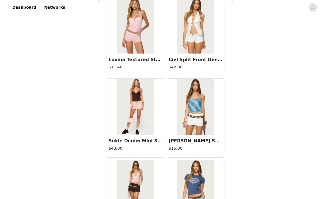
click at [145, 118] on img at bounding box center [135, 107] width 37 height 56
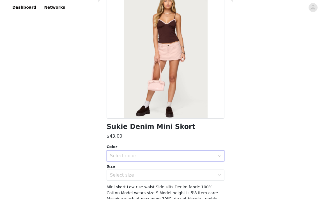
click at [140, 161] on div "Select color" at bounding box center [165, 155] width 118 height 11
click at [141, 170] on li "LIGHT PINK" at bounding box center [165, 167] width 118 height 9
click at [141, 173] on div "Select size" at bounding box center [162, 175] width 105 height 6
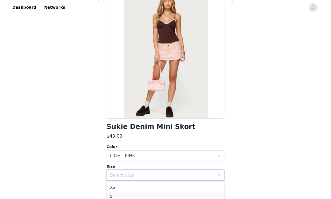
click at [135, 198] on li "S" at bounding box center [165, 196] width 118 height 9
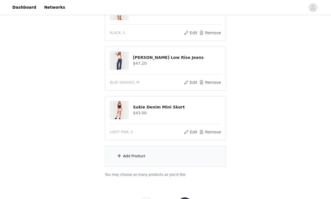
click at [144, 157] on div "Add Product" at bounding box center [165, 156] width 121 height 21
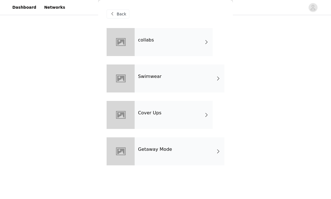
click at [153, 149] on h4 "Getaway Mode" at bounding box center [155, 149] width 34 height 5
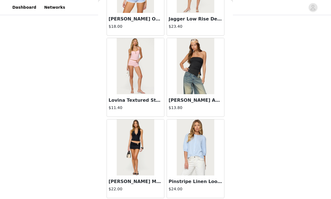
scroll to position [640, 0]
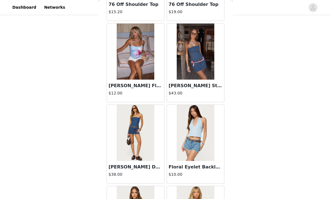
scroll to position [919, 0]
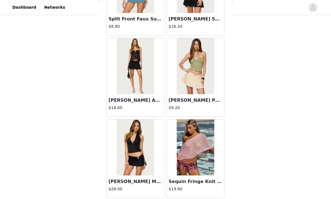
scroll to position [2265, 0]
click at [207, 198] on div "Sequin Fringe Knit Poncho $19.80" at bounding box center [195, 187] width 57 height 22
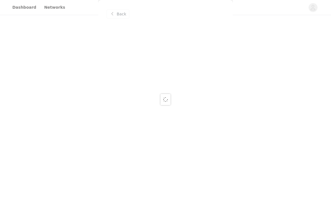
scroll to position [0, 0]
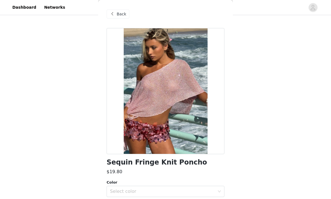
click at [124, 17] on div "Back" at bounding box center [117, 14] width 23 height 9
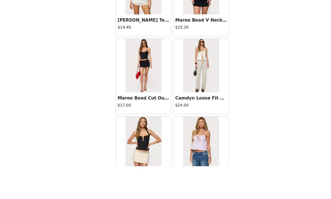
scroll to position [299, 0]
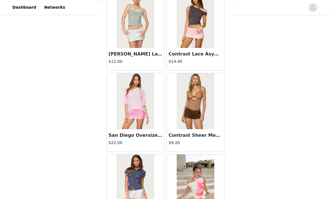
scroll to position [3839, 0]
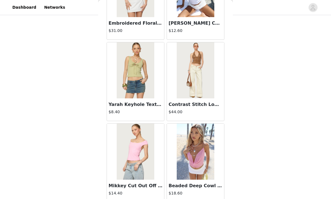
scroll to position [3318, 0]
click at [194, 159] on img at bounding box center [195, 152] width 37 height 56
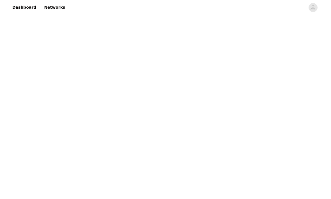
scroll to position [0, 0]
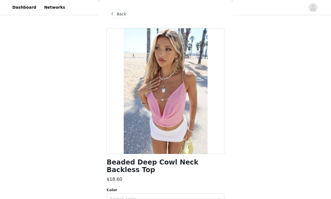
click at [117, 18] on div "Back" at bounding box center [117, 14] width 23 height 9
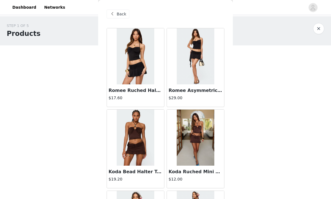
click at [119, 17] on div "Back" at bounding box center [117, 14] width 23 height 9
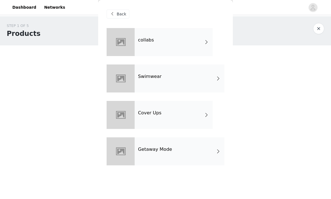
click at [121, 48] on div at bounding box center [120, 42] width 28 height 28
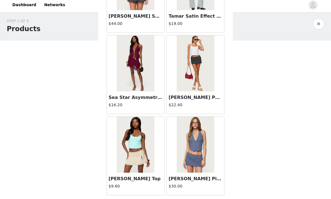
scroll to position [640, 0]
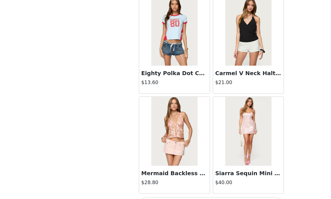
scroll to position [279, 0]
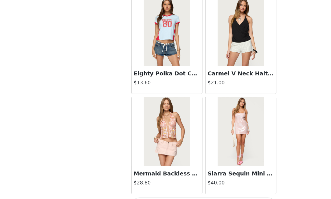
click at [200, 183] on button "Load More" at bounding box center [165, 189] width 118 height 13
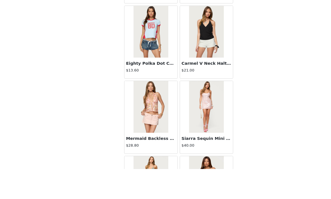
scroll to position [306, 0]
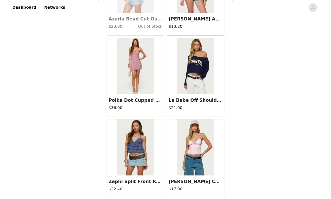
scroll to position [306, 0]
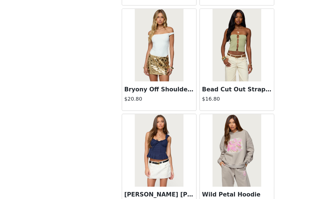
scroll to position [6088, 0]
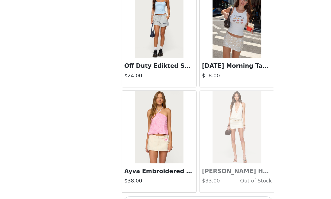
click at [175, 183] on button "Load More" at bounding box center [165, 189] width 118 height 13
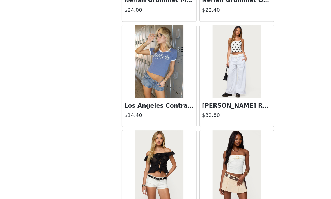
scroll to position [6886, 0]
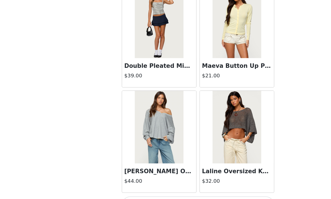
click at [187, 183] on button "Load More" at bounding box center [165, 189] width 118 height 13
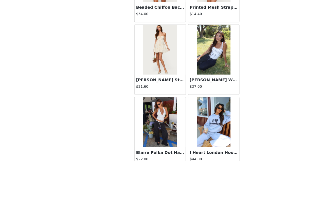
scroll to position [306, 0]
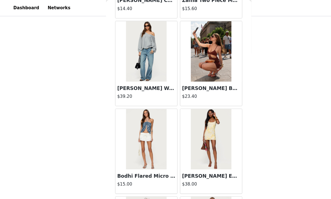
scroll to position [5291, 0]
click at [128, 61] on img at bounding box center [135, 47] width 37 height 56
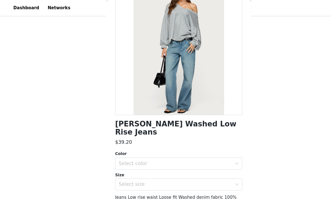
scroll to position [48, 0]
click at [146, 148] on div "Select color" at bounding box center [162, 151] width 105 height 6
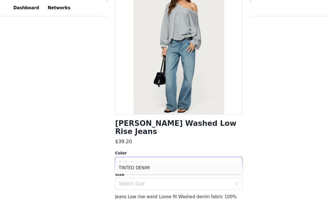
click at [142, 157] on li "TINTED DENIM" at bounding box center [165, 155] width 118 height 9
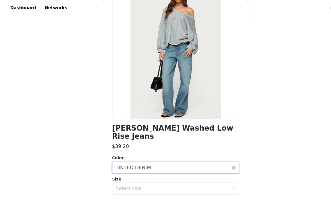
scroll to position [47, 0]
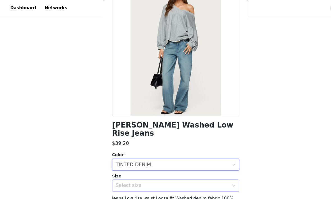
click at [137, 169] on div "Select size" at bounding box center [162, 172] width 105 height 6
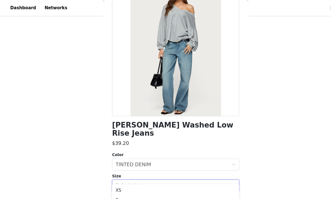
click at [127, 193] on li "M" at bounding box center [165, 194] width 118 height 9
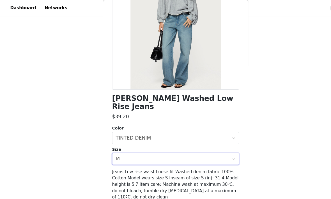
scroll to position [71, 0]
click at [152, 192] on button "Add Product" at bounding box center [165, 195] width 118 height 13
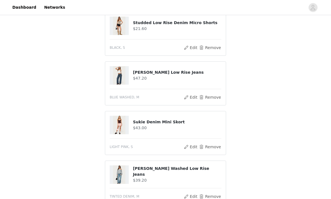
scroll to position [289, 0]
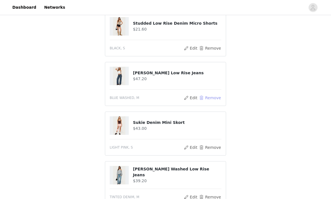
click at [213, 95] on button "Remove" at bounding box center [210, 97] width 22 height 7
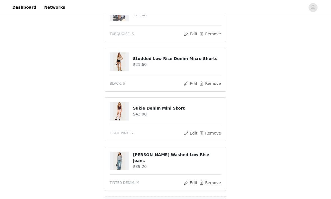
scroll to position [254, 0]
click at [216, 130] on button "Remove" at bounding box center [210, 133] width 22 height 7
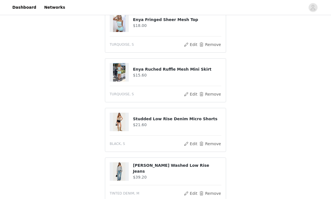
scroll to position [196, 0]
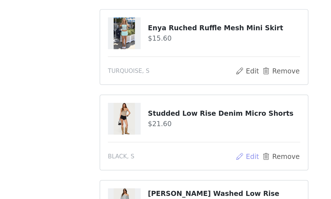
click at [183, 138] on button "Edit" at bounding box center [190, 141] width 14 height 7
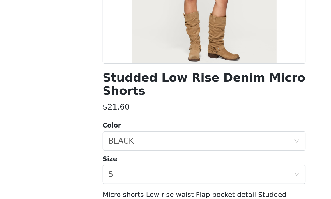
scroll to position [68, 0]
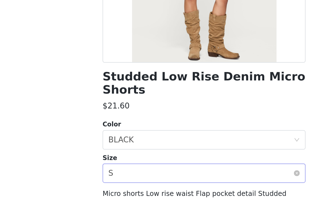
click at [169, 145] on div "Select size S" at bounding box center [163, 150] width 107 height 11
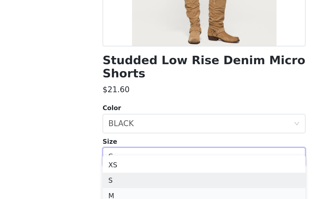
click at [106, 169] on li "M" at bounding box center [165, 173] width 118 height 9
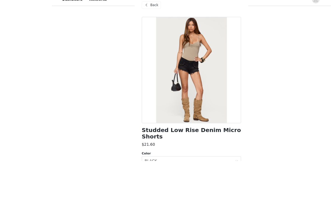
scroll to position [221, 0]
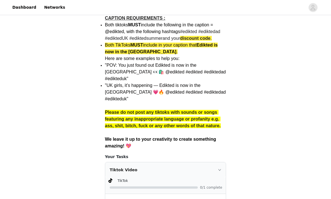
scroll to position [436, 0]
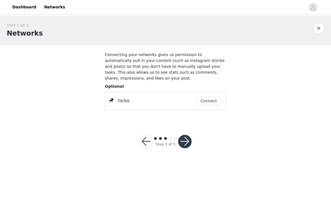
click at [210, 101] on button "Connect" at bounding box center [208, 101] width 25 height 9
click at [188, 144] on button "button" at bounding box center [184, 141] width 13 height 13
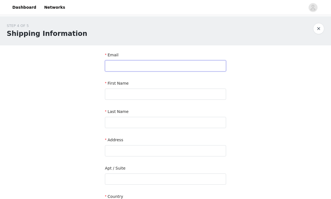
click at [146, 67] on input "text" at bounding box center [165, 65] width 121 height 11
type input "T"
type input "[EMAIL_ADDRESS][DOMAIN_NAME]"
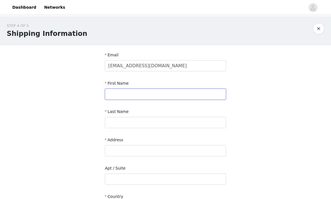
click at [126, 94] on input "text" at bounding box center [165, 94] width 121 height 11
type input "tilly"
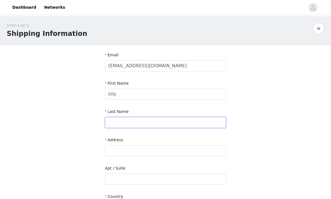
click at [127, 126] on input "text" at bounding box center [165, 122] width 121 height 11
type input "[PERSON_NAME]"
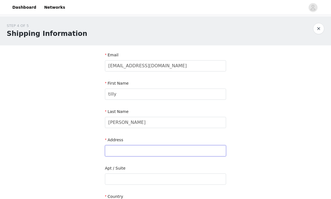
click at [124, 153] on input "text" at bounding box center [165, 150] width 121 height 11
type input "27 [GEOGRAPHIC_DATA]"
type input "Harpenden, [GEOGRAPHIC_DATA]"
type input "AL5 2DN"
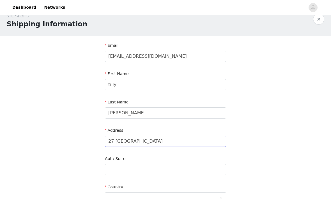
scroll to position [3, 0]
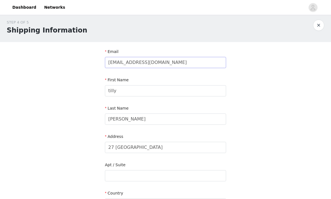
type input "07784378386"
click at [119, 62] on input "[EMAIL_ADDRESS][DOMAIN_NAME]" at bounding box center [165, 62] width 121 height 11
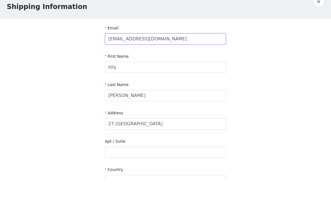
scroll to position [155, 0]
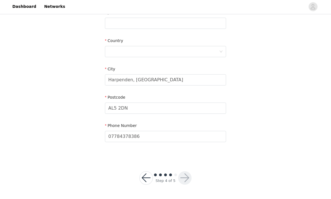
type input "[EMAIL_ADDRESS][DOMAIN_NAME]"
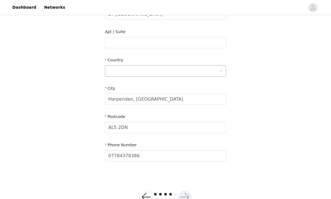
scroll to position [136, 0]
click at [163, 70] on div at bounding box center [163, 71] width 111 height 11
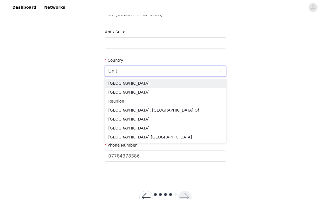
type input "Unite"
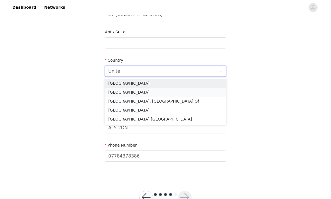
click at [133, 92] on li "[GEOGRAPHIC_DATA]" at bounding box center [165, 92] width 121 height 9
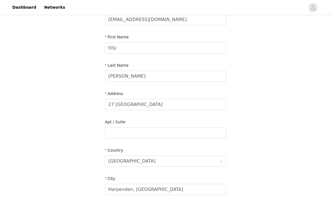
scroll to position [45, 0]
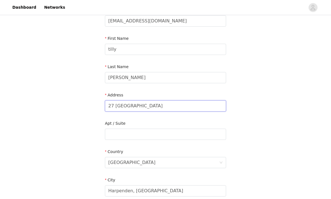
click at [175, 104] on input "27 [GEOGRAPHIC_DATA]" at bounding box center [165, 105] width 121 height 11
type input "27 [GEOGRAPHIC_DATA]"
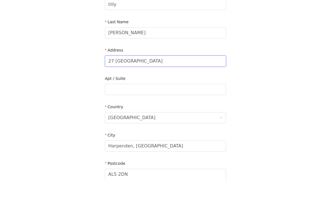
scroll to position [79, 0]
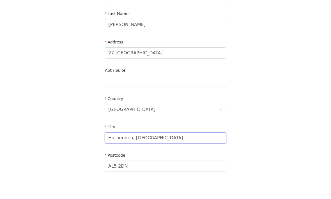
click at [172, 151] on input "Harpenden, [GEOGRAPHIC_DATA]" at bounding box center [165, 156] width 121 height 11
type input "Harpenden"
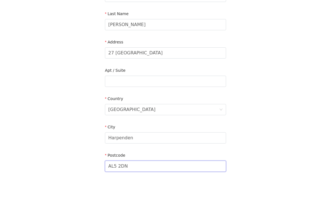
click at [137, 180] on input "AL5 2DN" at bounding box center [165, 185] width 121 height 11
type input "AL5 2DN"
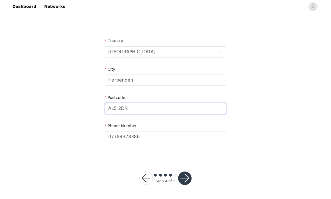
scroll to position [155, 0]
click at [185, 176] on button "button" at bounding box center [184, 178] width 13 height 13
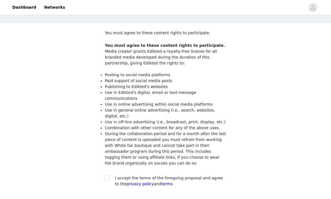
scroll to position [22, 0]
click at [113, 177] on div "I accept the terms of the foregoing proposal and agree to the privacy policy an…" at bounding box center [165, 181] width 121 height 12
click at [106, 167] on div "You must agree to these content rights to participate. You must agree to these …" at bounding box center [165, 109] width 121 height 159
click at [108, 176] on input "checkbox" at bounding box center [107, 178] width 4 height 4
checkbox input "true"
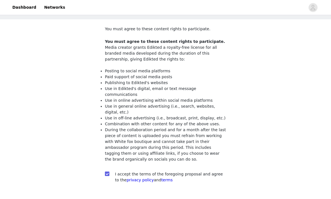
scroll to position [41, 0]
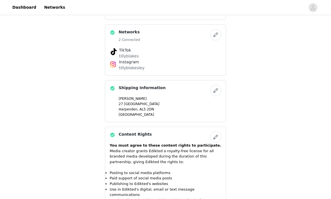
scroll to position [409, 0]
click at [215, 34] on button "button" at bounding box center [215, 34] width 11 height 11
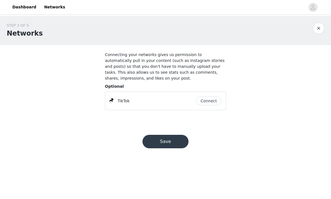
click at [317, 28] on button "button" at bounding box center [318, 28] width 11 height 11
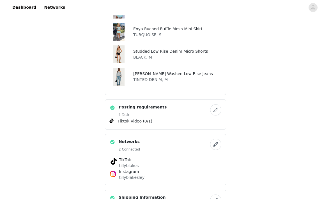
scroll to position [300, 0]
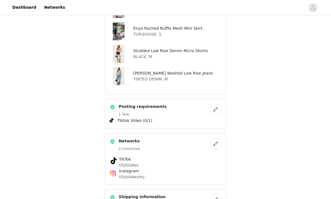
click at [155, 181] on div "Networks 2 Connected TikTok tillyblakes Instagram [GEOGRAPHIC_DATA]" at bounding box center [165, 159] width 121 height 51
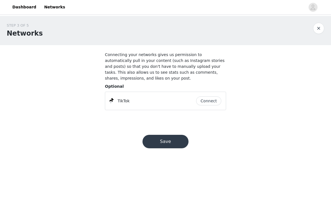
click at [148, 105] on div "TikTok Connect" at bounding box center [165, 101] width 121 height 18
click at [215, 102] on button "Connect" at bounding box center [208, 101] width 25 height 9
click at [317, 31] on button "button" at bounding box center [318, 28] width 11 height 11
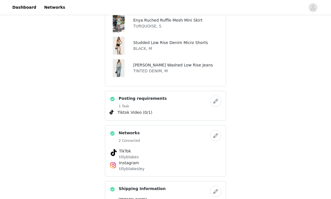
scroll to position [309, 0]
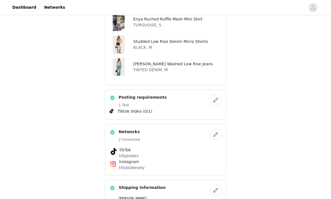
click at [126, 169] on p "tillyblakesley" at bounding box center [165, 168] width 93 height 6
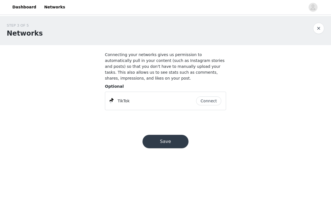
click at [315, 24] on button "button" at bounding box center [318, 28] width 11 height 11
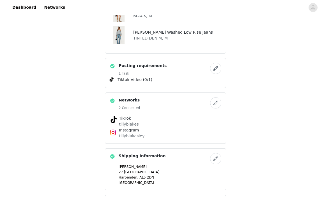
scroll to position [338, 0]
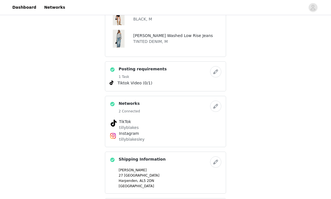
click at [217, 107] on button "button" at bounding box center [215, 106] width 11 height 11
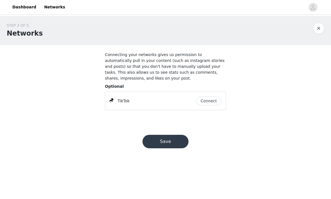
click at [201, 103] on button "Connect" at bounding box center [208, 101] width 25 height 9
click at [206, 102] on button "Connect" at bounding box center [208, 101] width 25 height 9
